Goal: Complete application form

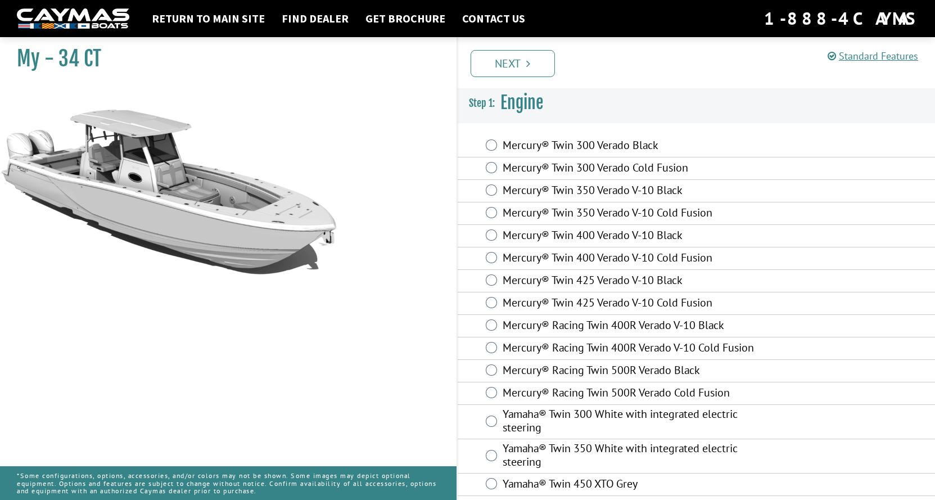
scroll to position [28, 0]
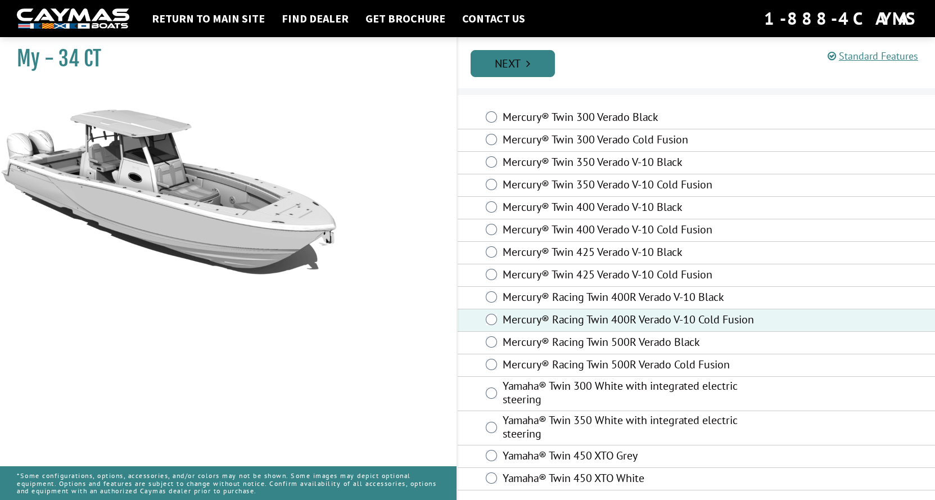
click at [527, 58] on icon "Pagination" at bounding box center [528, 63] width 4 height 11
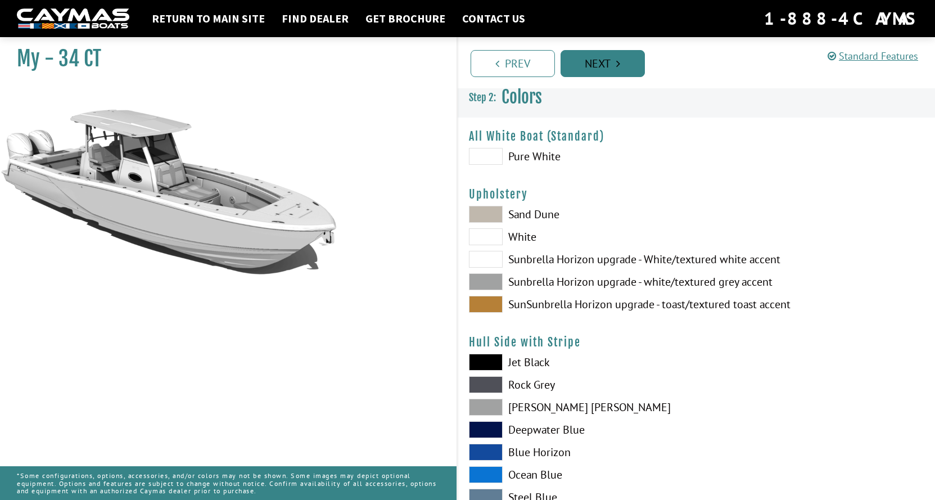
scroll to position [0, 0]
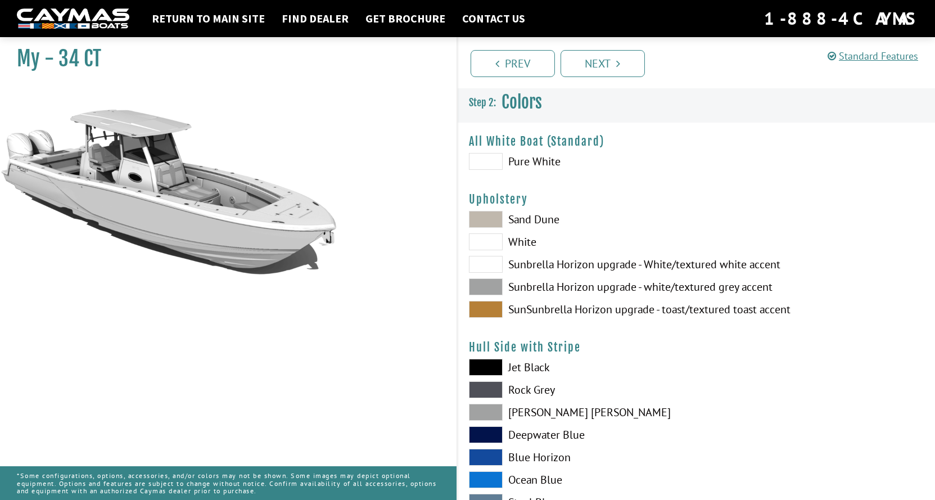
click at [495, 159] on span at bounding box center [486, 161] width 34 height 17
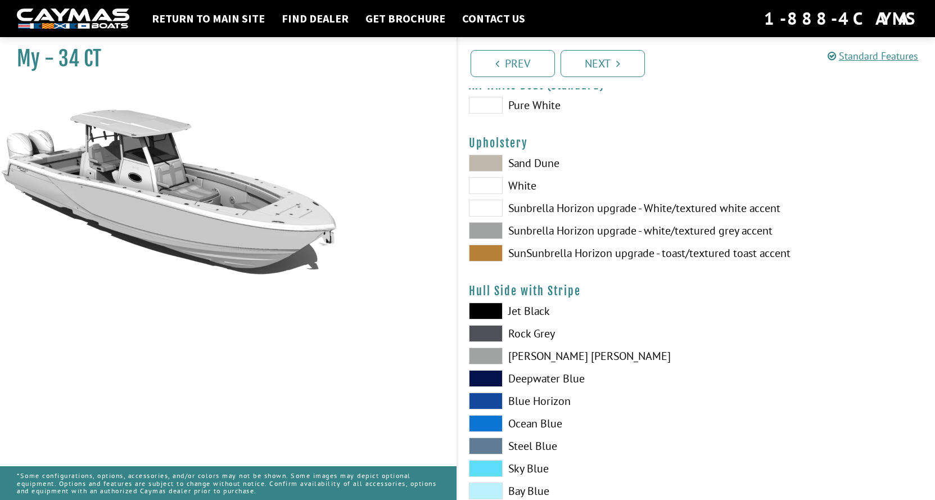
click at [496, 162] on span at bounding box center [486, 163] width 34 height 17
click at [496, 185] on span at bounding box center [486, 185] width 34 height 17
click at [488, 211] on span at bounding box center [486, 208] width 34 height 17
click at [488, 182] on span at bounding box center [486, 185] width 34 height 17
click at [496, 225] on span at bounding box center [486, 230] width 34 height 17
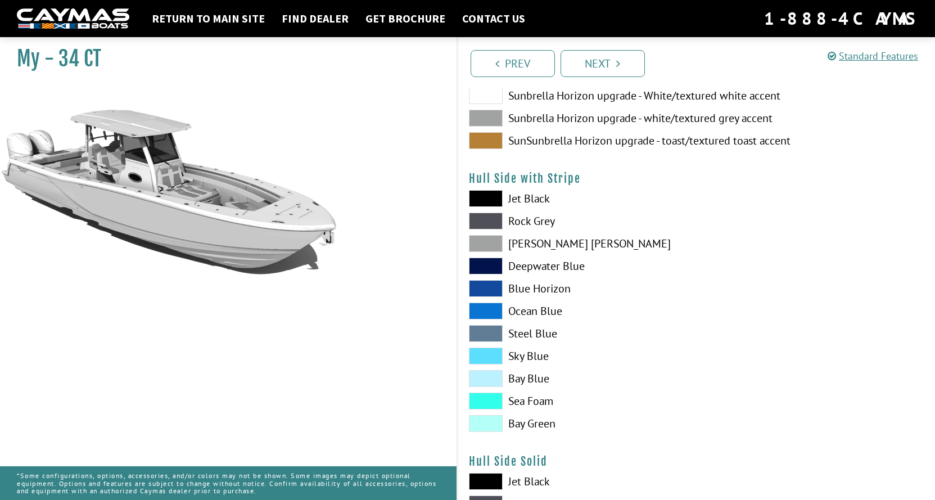
scroll to position [281, 0]
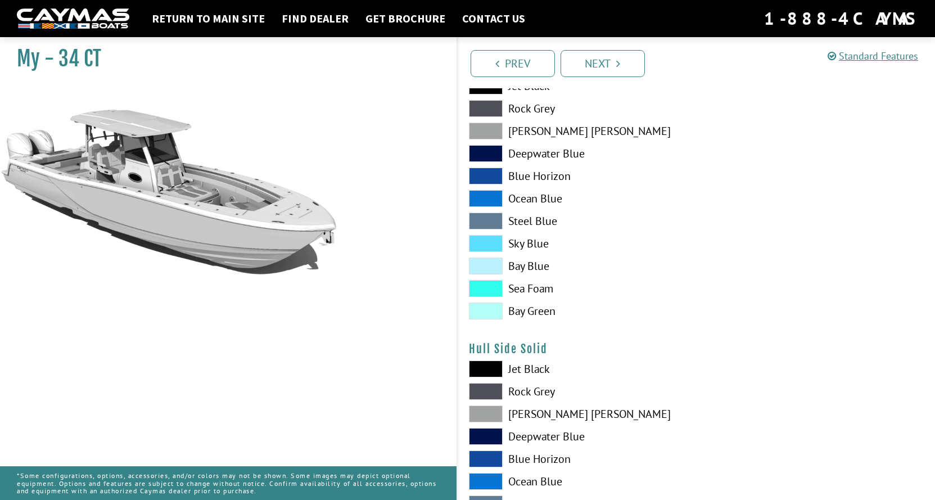
click at [485, 369] on span at bounding box center [486, 368] width 34 height 17
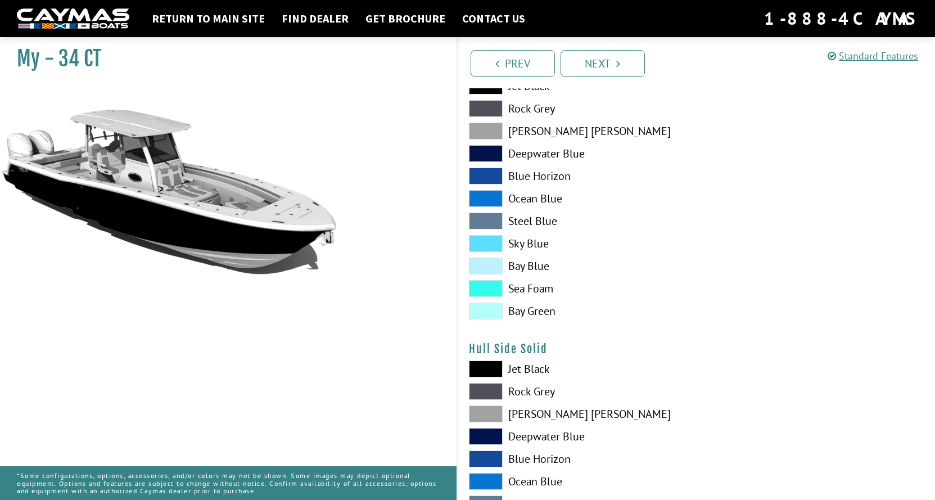
scroll to position [169, 0]
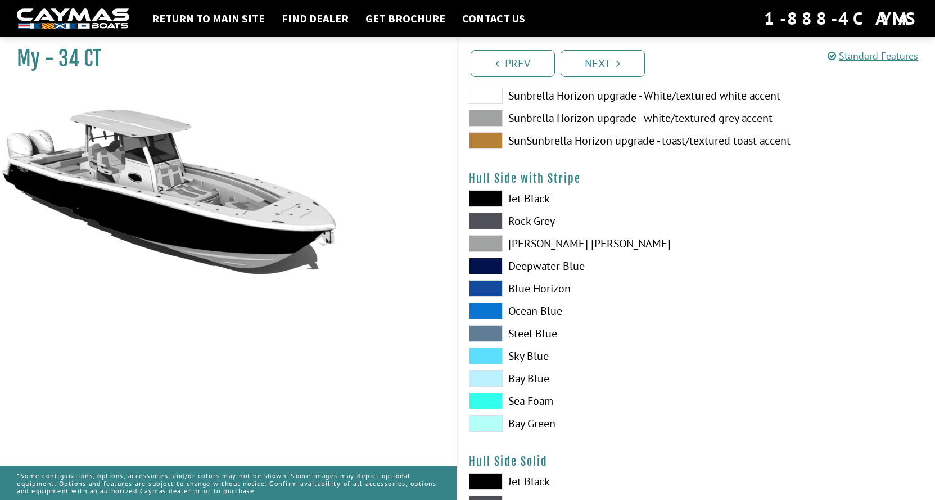
click at [484, 198] on span at bounding box center [486, 198] width 34 height 17
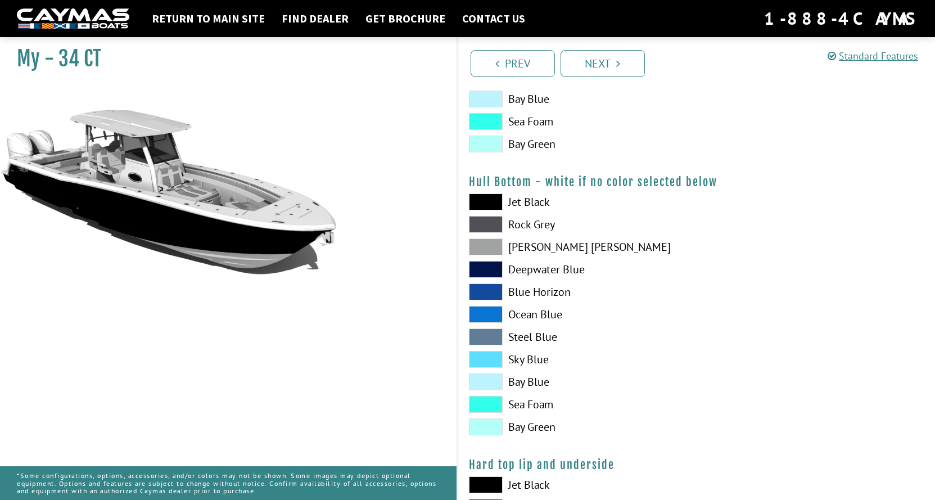
scroll to position [787, 0]
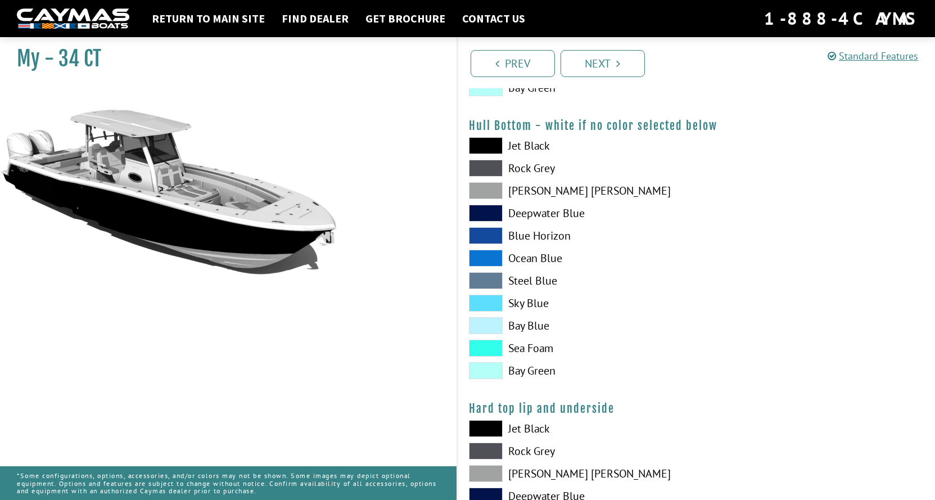
click at [495, 325] on span at bounding box center [486, 325] width 34 height 17
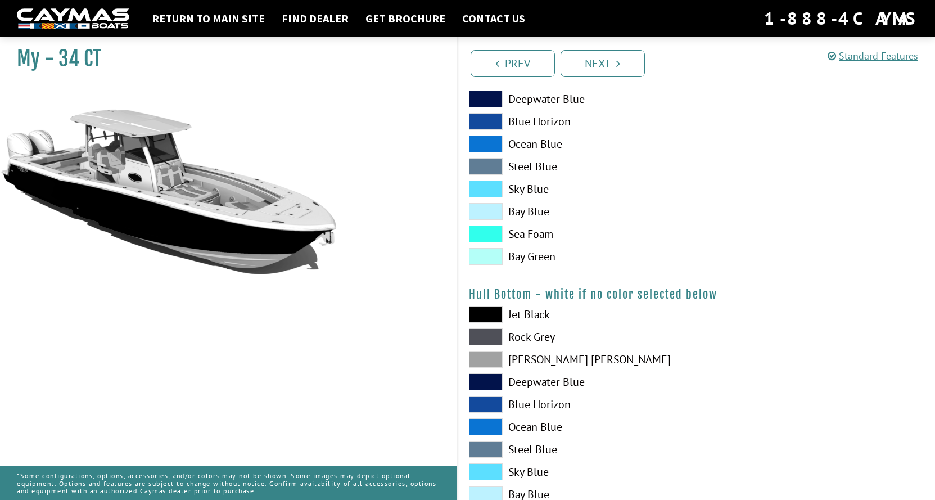
click at [493, 215] on span at bounding box center [486, 211] width 34 height 17
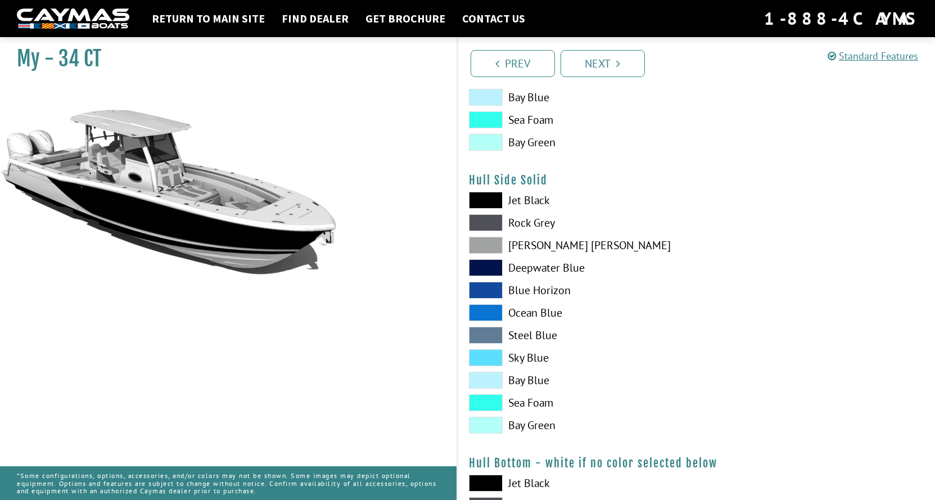
scroll to position [281, 0]
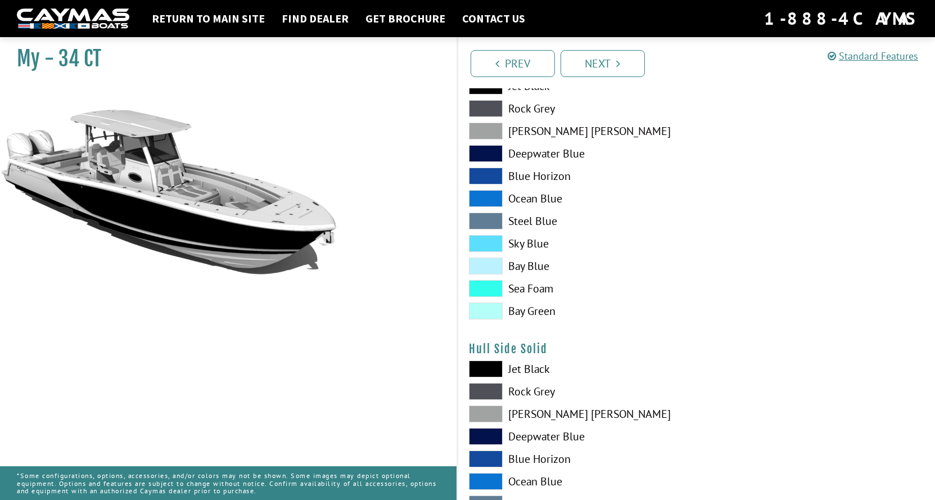
click at [490, 259] on span at bounding box center [486, 265] width 34 height 17
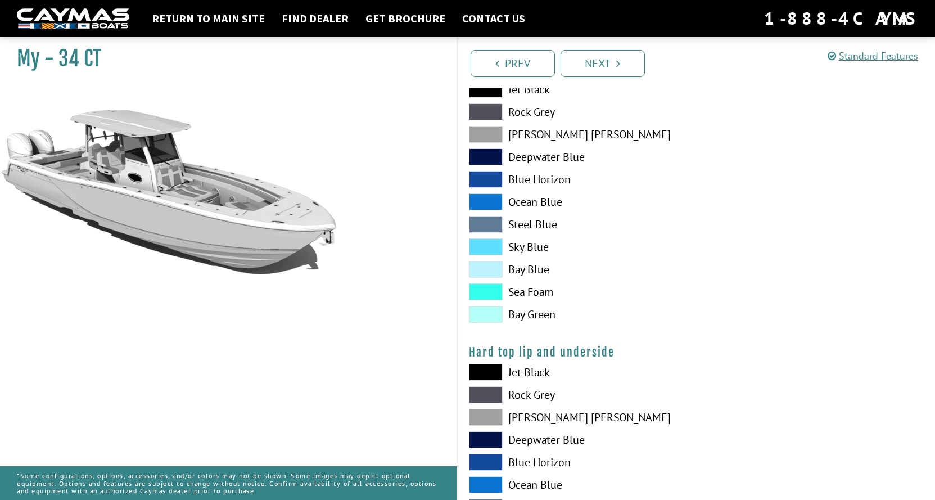
scroll to position [1012, 0]
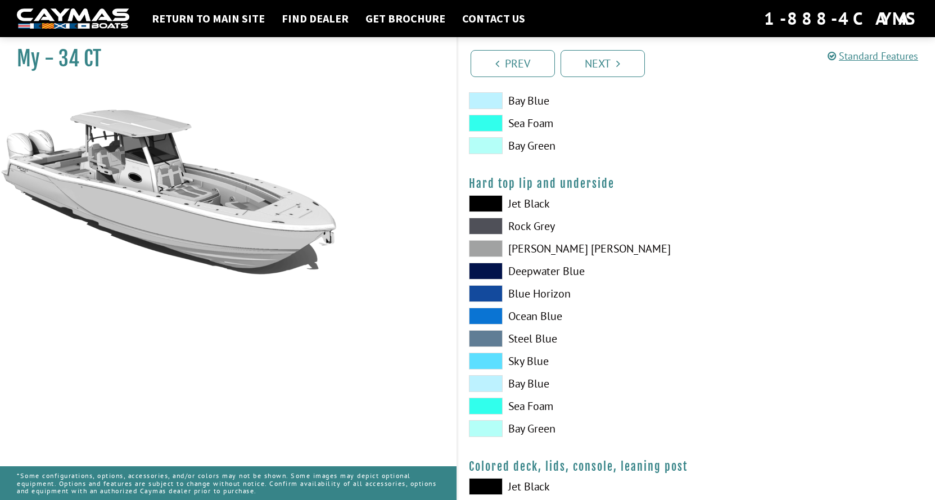
click at [495, 201] on span at bounding box center [486, 203] width 34 height 17
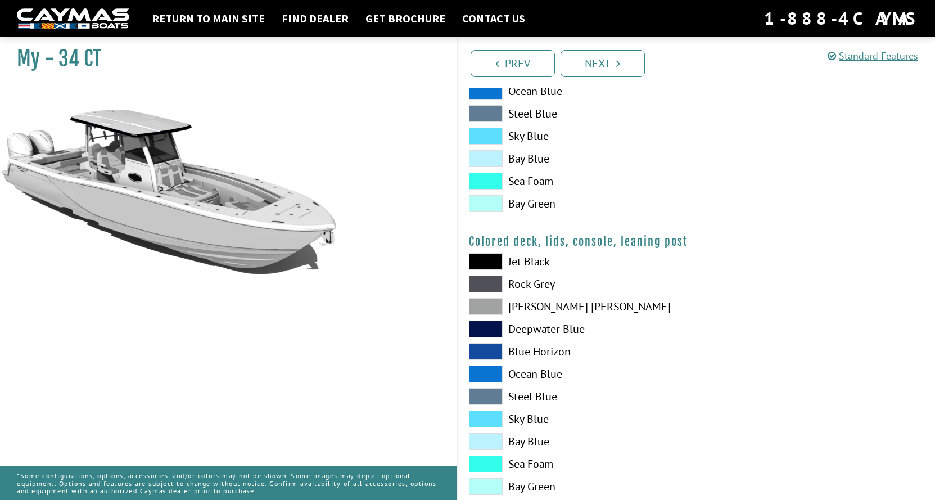
scroll to position [1264, 0]
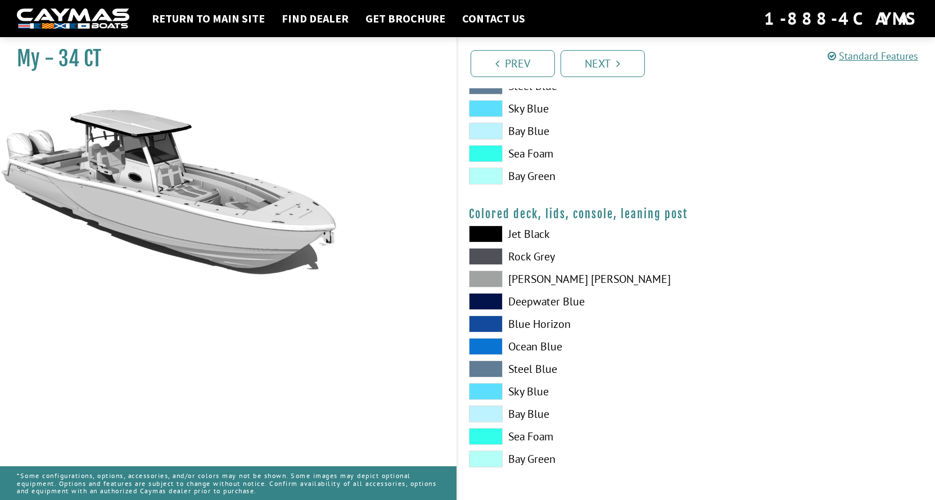
click at [493, 235] on span at bounding box center [486, 233] width 34 height 17
click at [621, 61] on link "Next" at bounding box center [602, 63] width 84 height 27
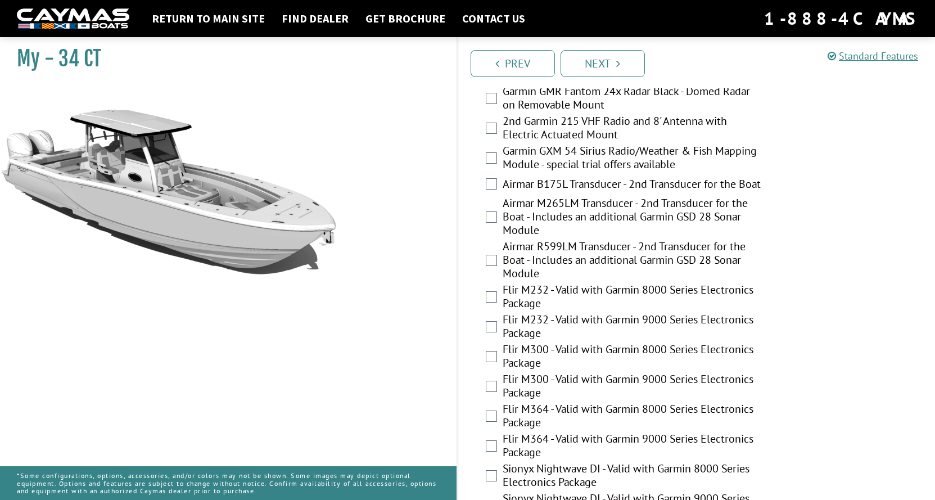
scroll to position [2187, 0]
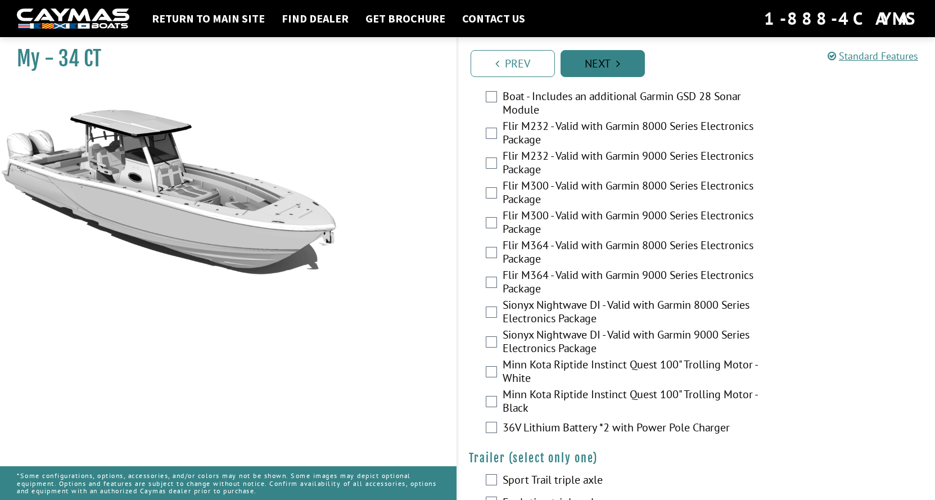
click at [622, 69] on link "Next" at bounding box center [602, 63] width 84 height 27
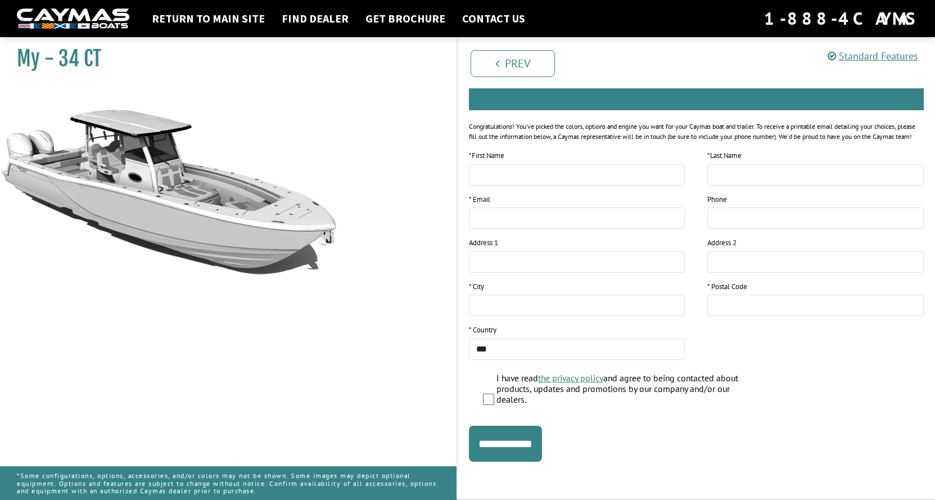
scroll to position [0, 0]
